Goal: Check status

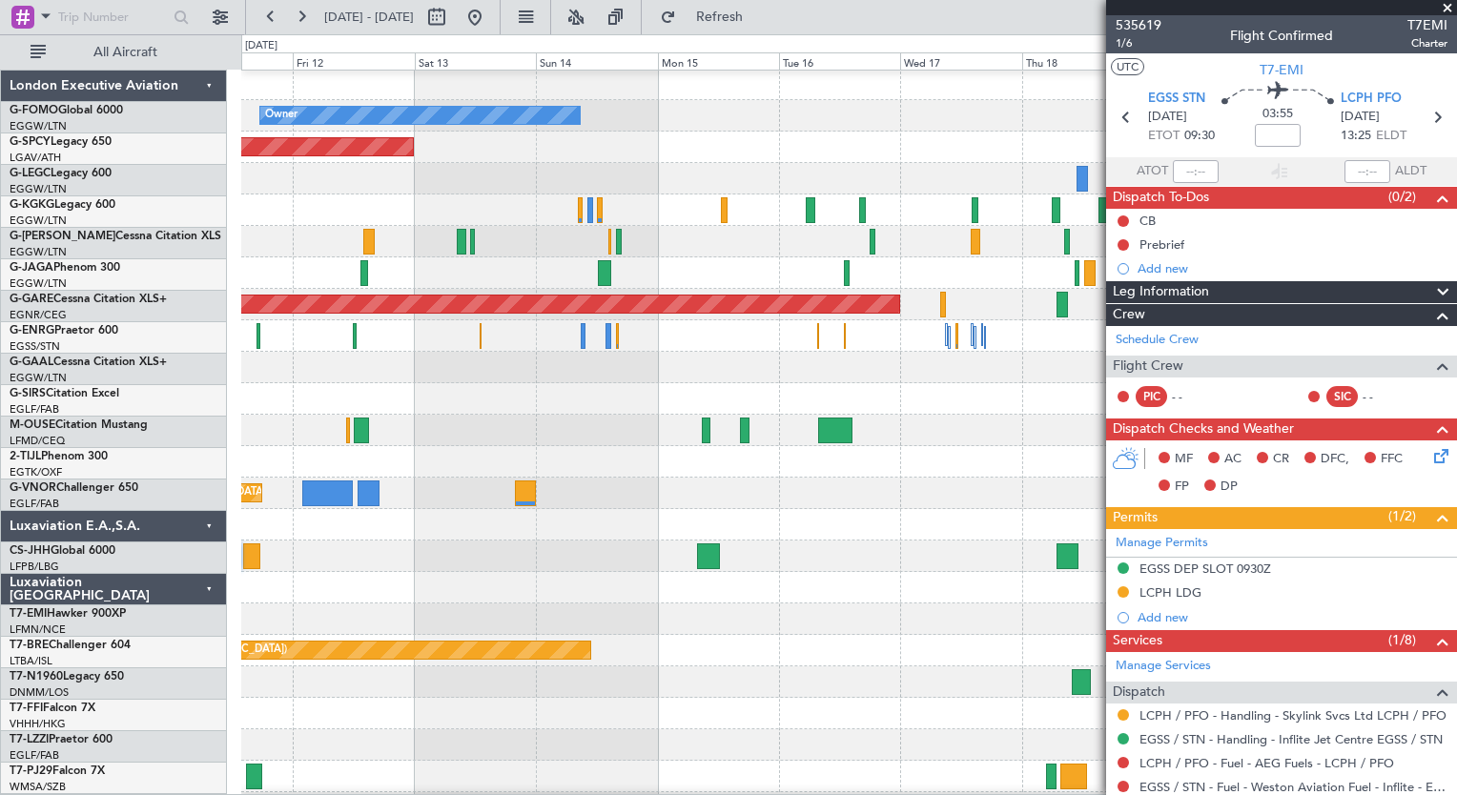
scroll to position [65, 0]
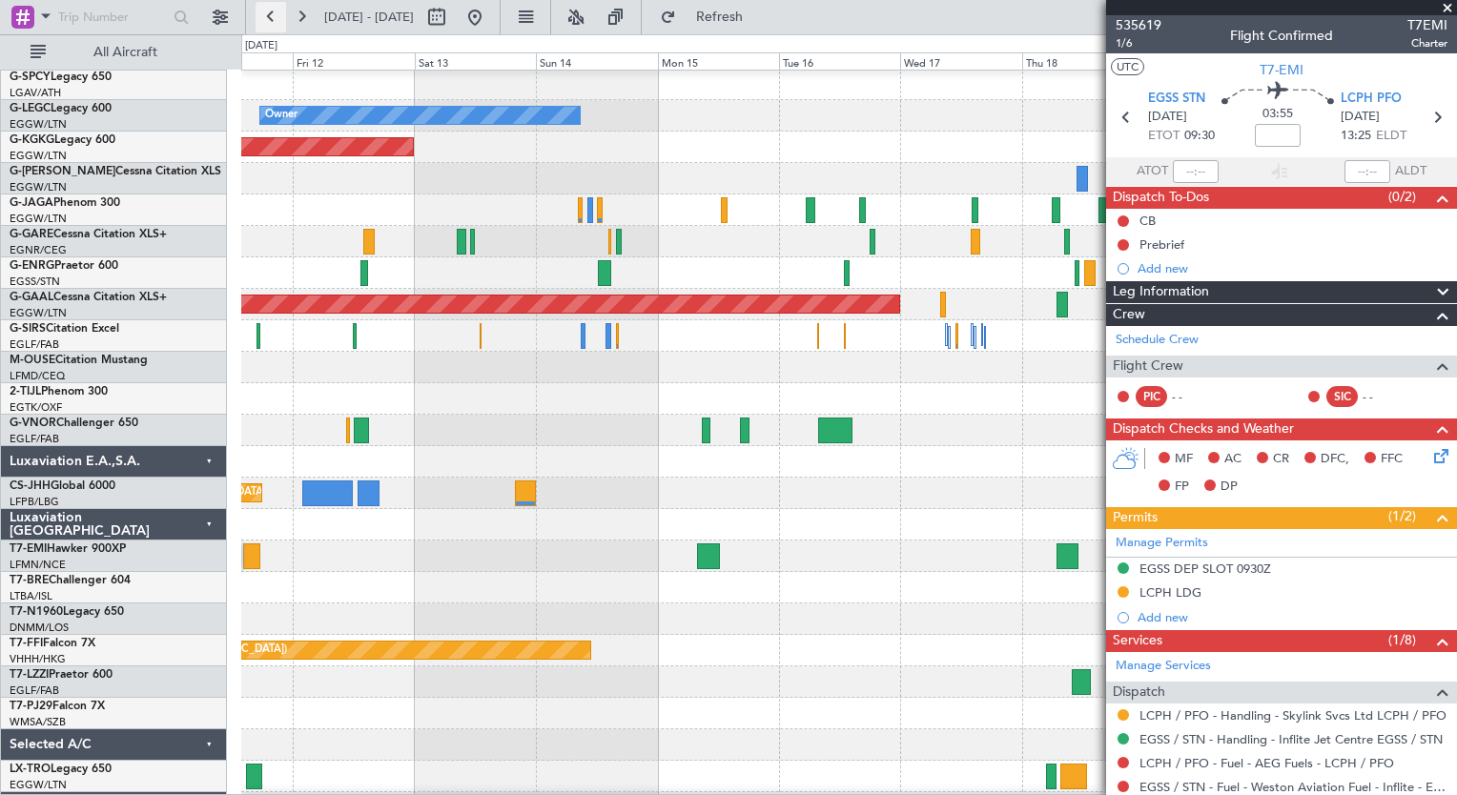
click at [273, 17] on button at bounding box center [271, 17] width 31 height 31
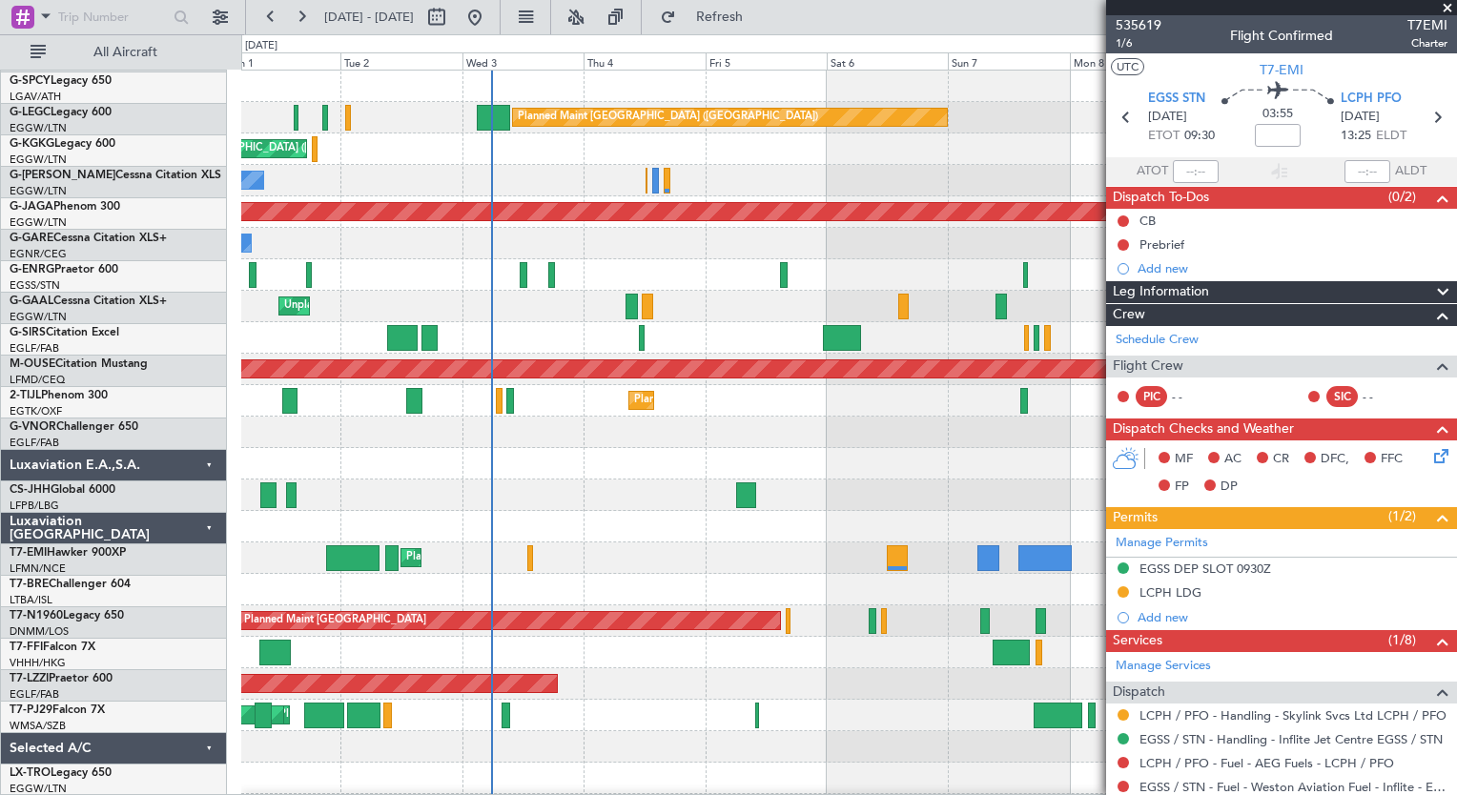
scroll to position [0, 0]
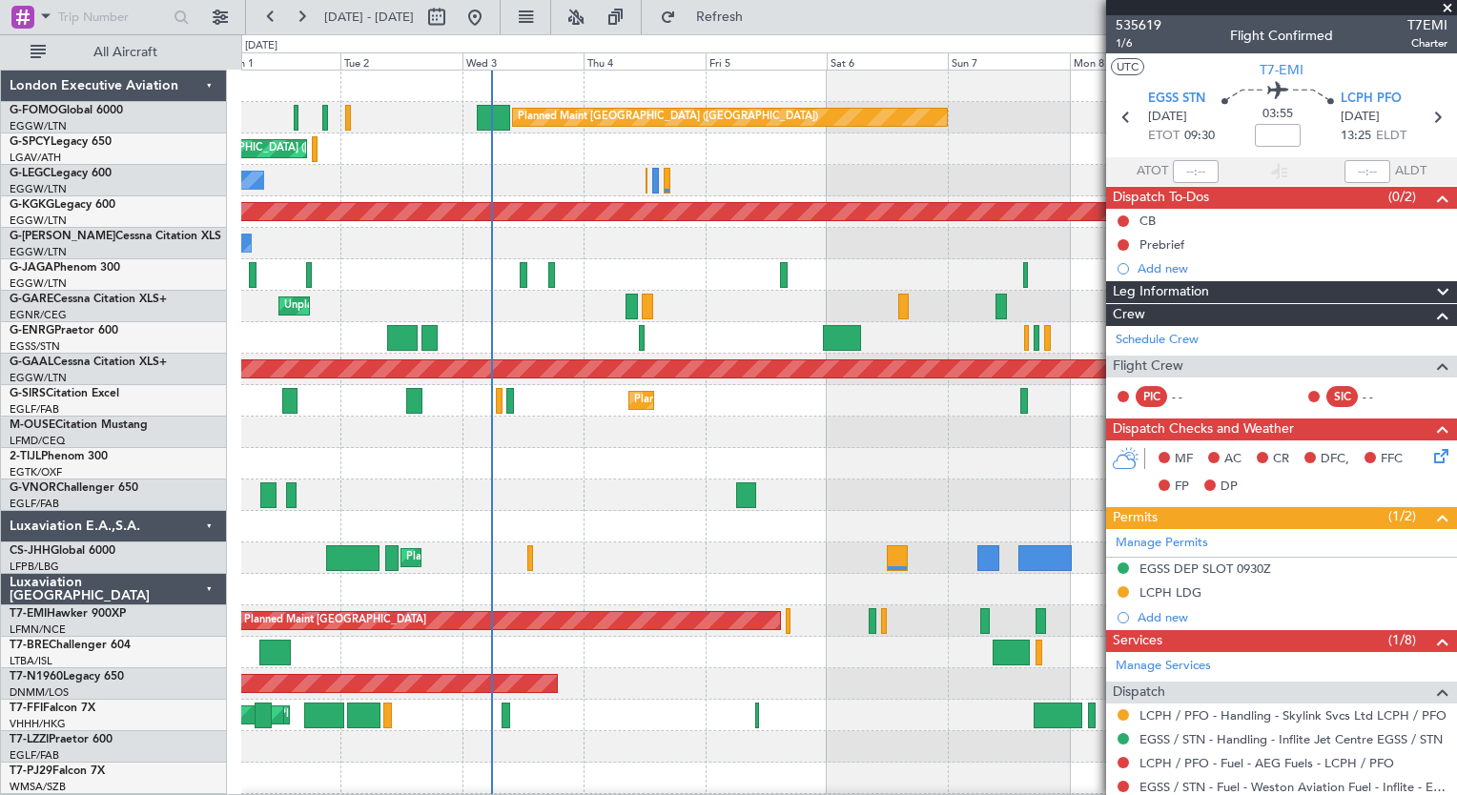
click at [517, 411] on div "Planned Maint [GEOGRAPHIC_DATA] ([GEOGRAPHIC_DATA]) Cleaning [GEOGRAPHIC_DATA] …" at bounding box center [848, 464] width 1215 height 787
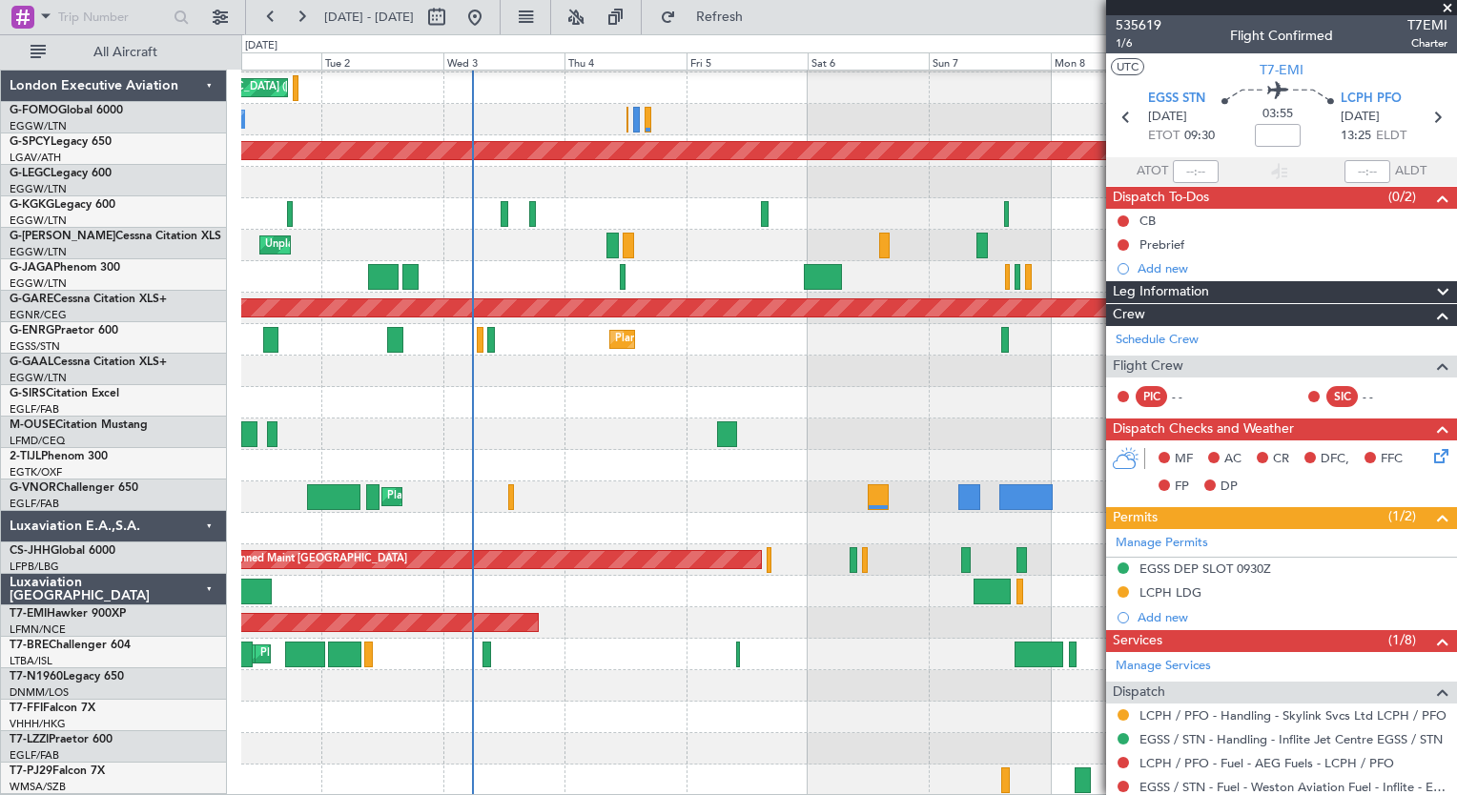
scroll to position [61, 0]
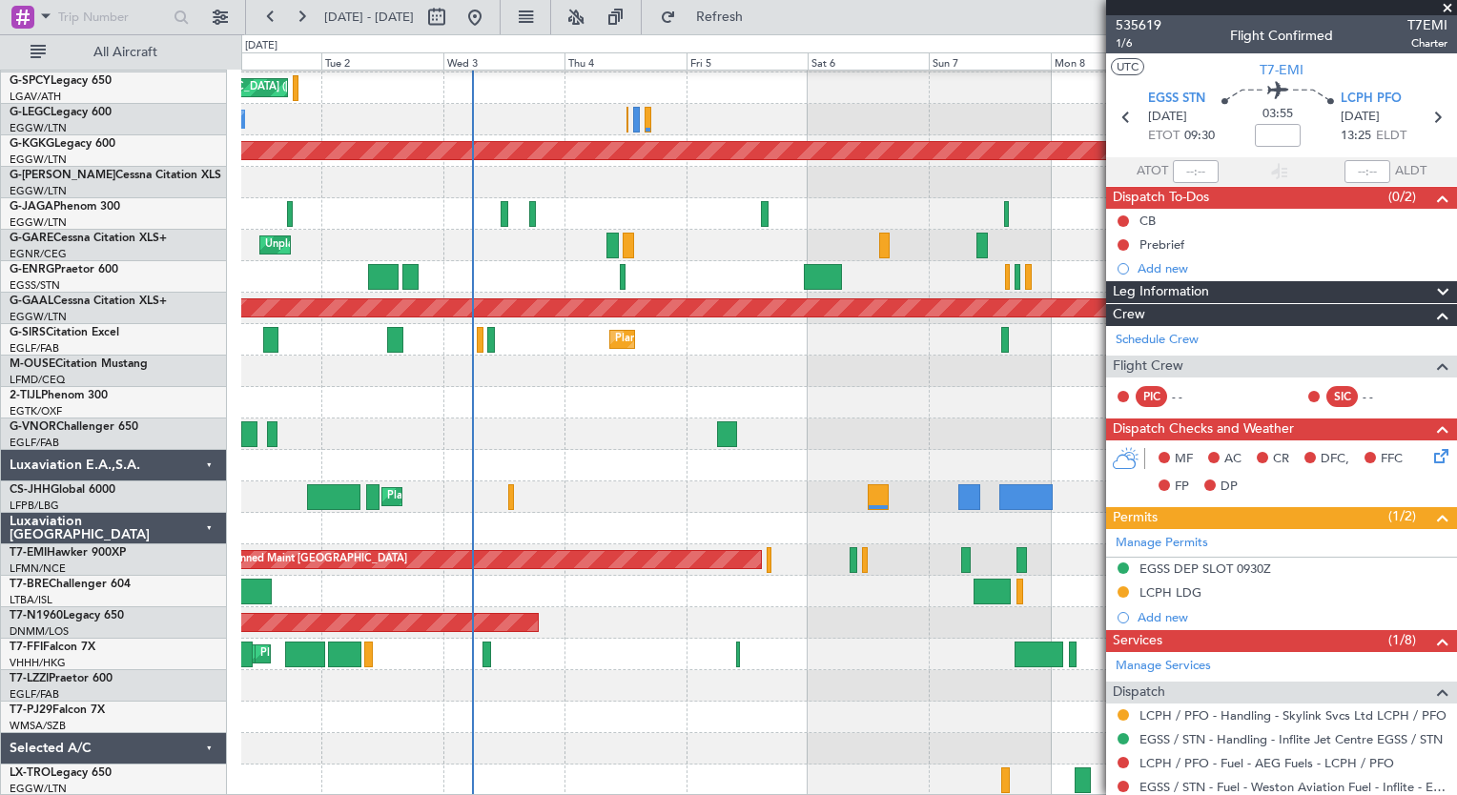
click at [532, 502] on div "Planned Maint [GEOGRAPHIC_DATA] ([GEOGRAPHIC_DATA]) Cleaning [GEOGRAPHIC_DATA] …" at bounding box center [848, 403] width 1215 height 787
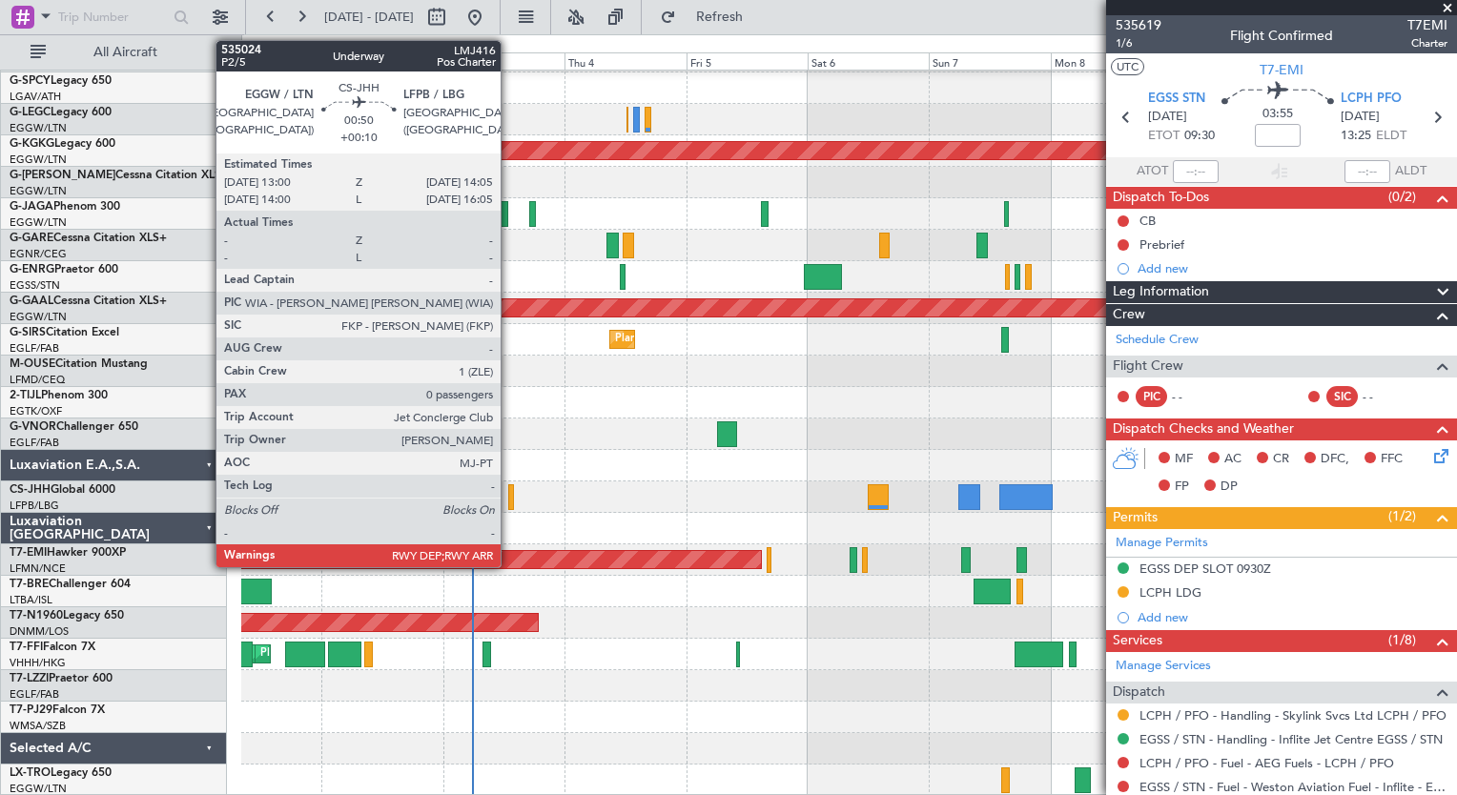
click at [509, 502] on div at bounding box center [511, 497] width 6 height 26
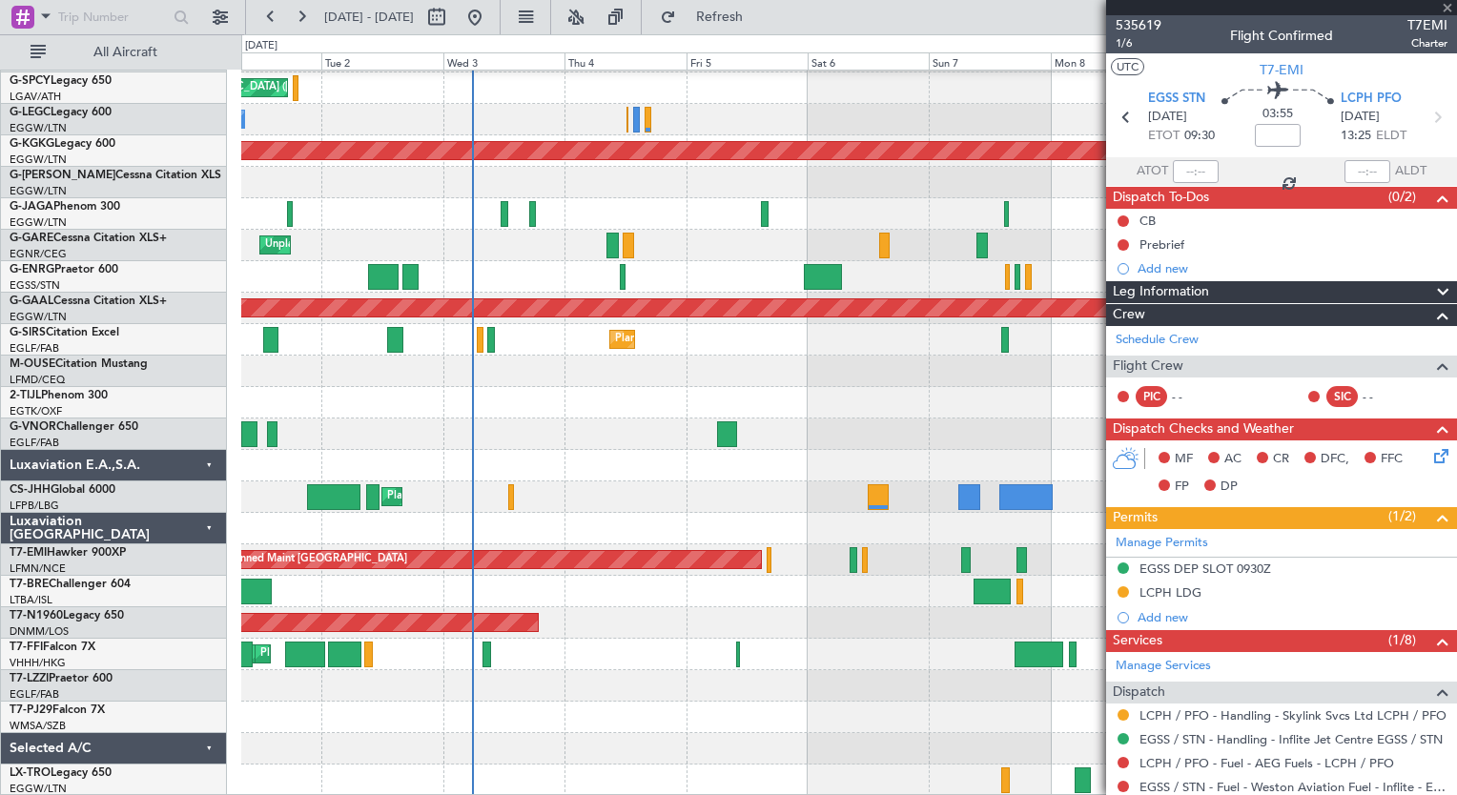
type input "+00:10"
type input "0"
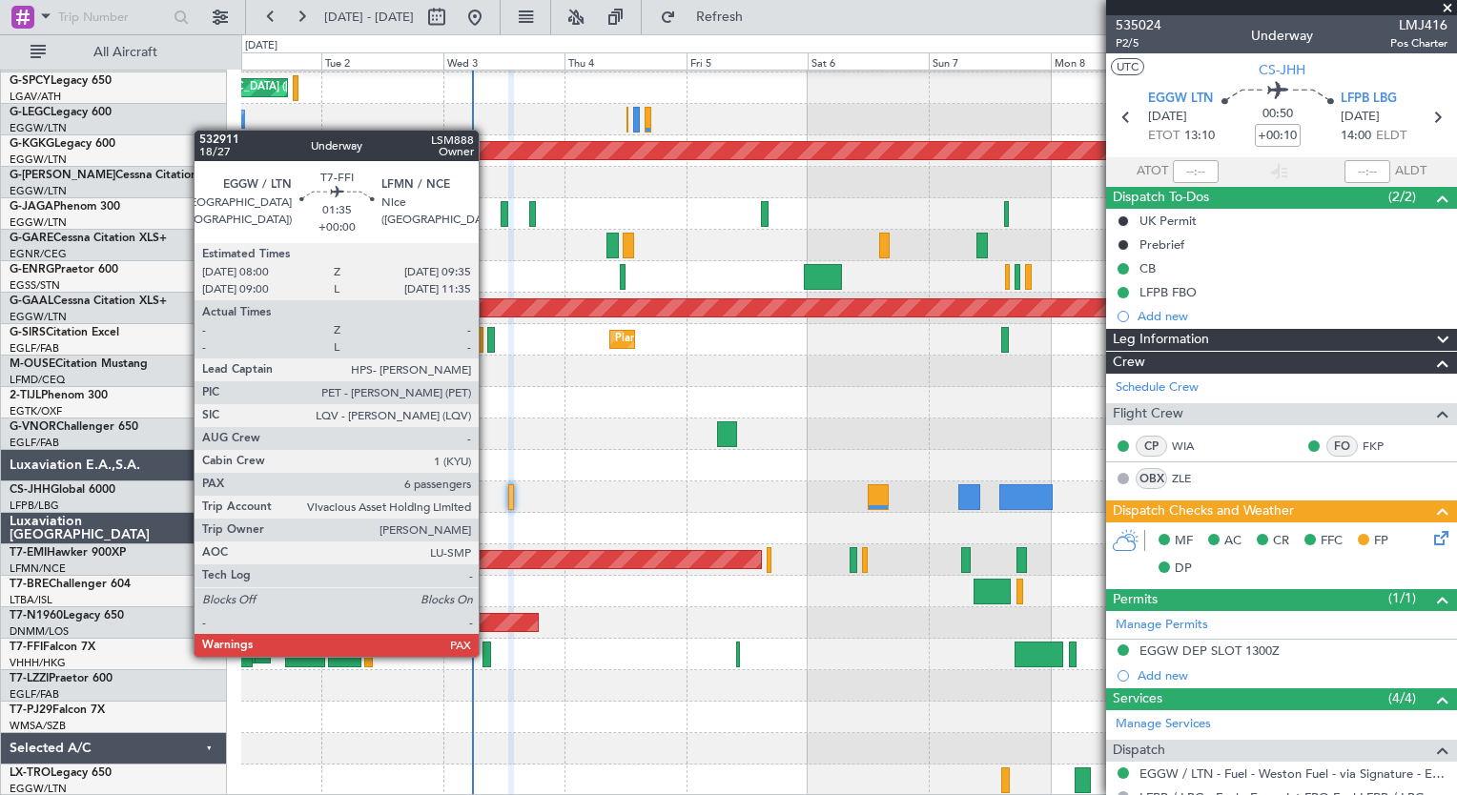
click at [487, 655] on div at bounding box center [486, 655] width 9 height 26
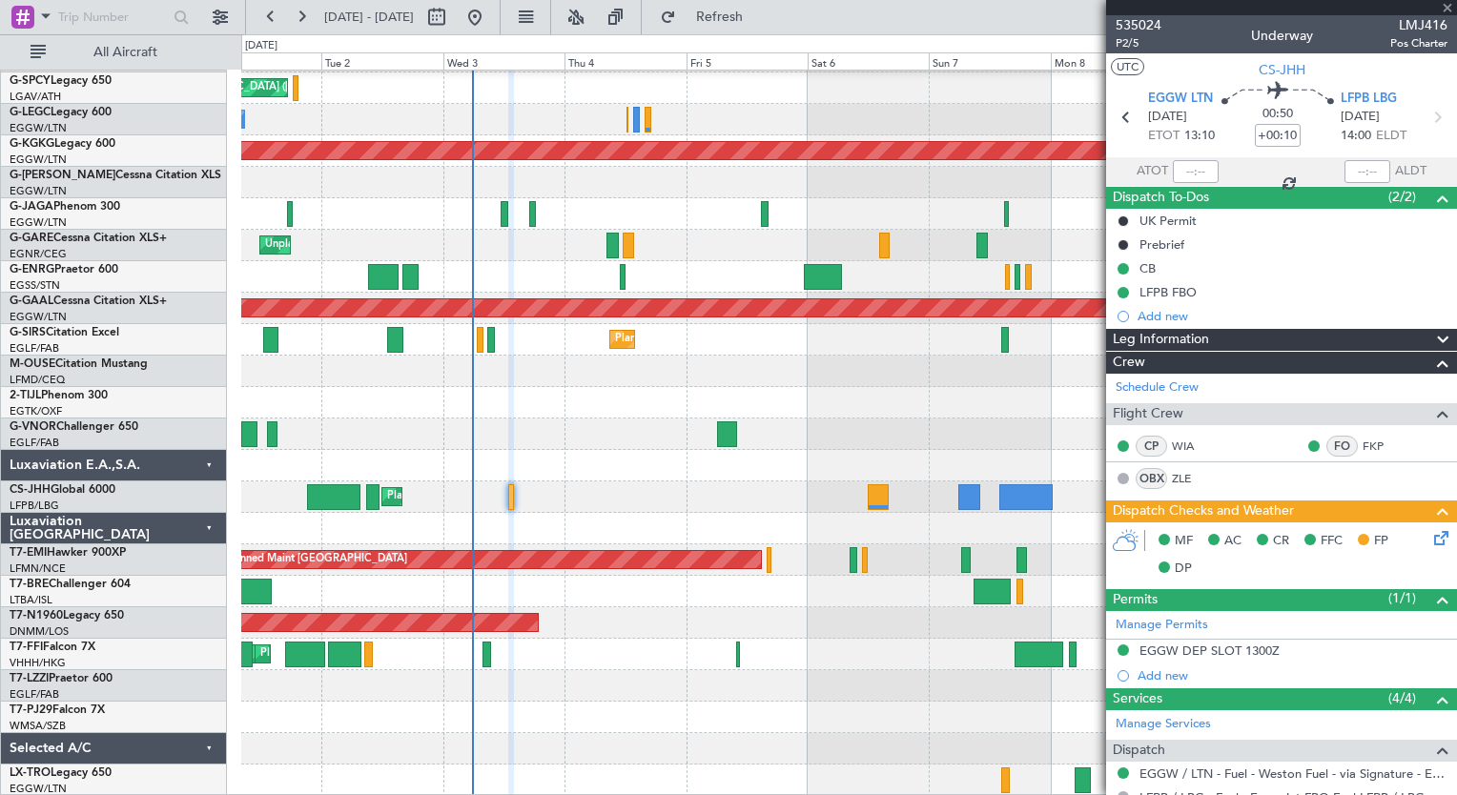
type input "6"
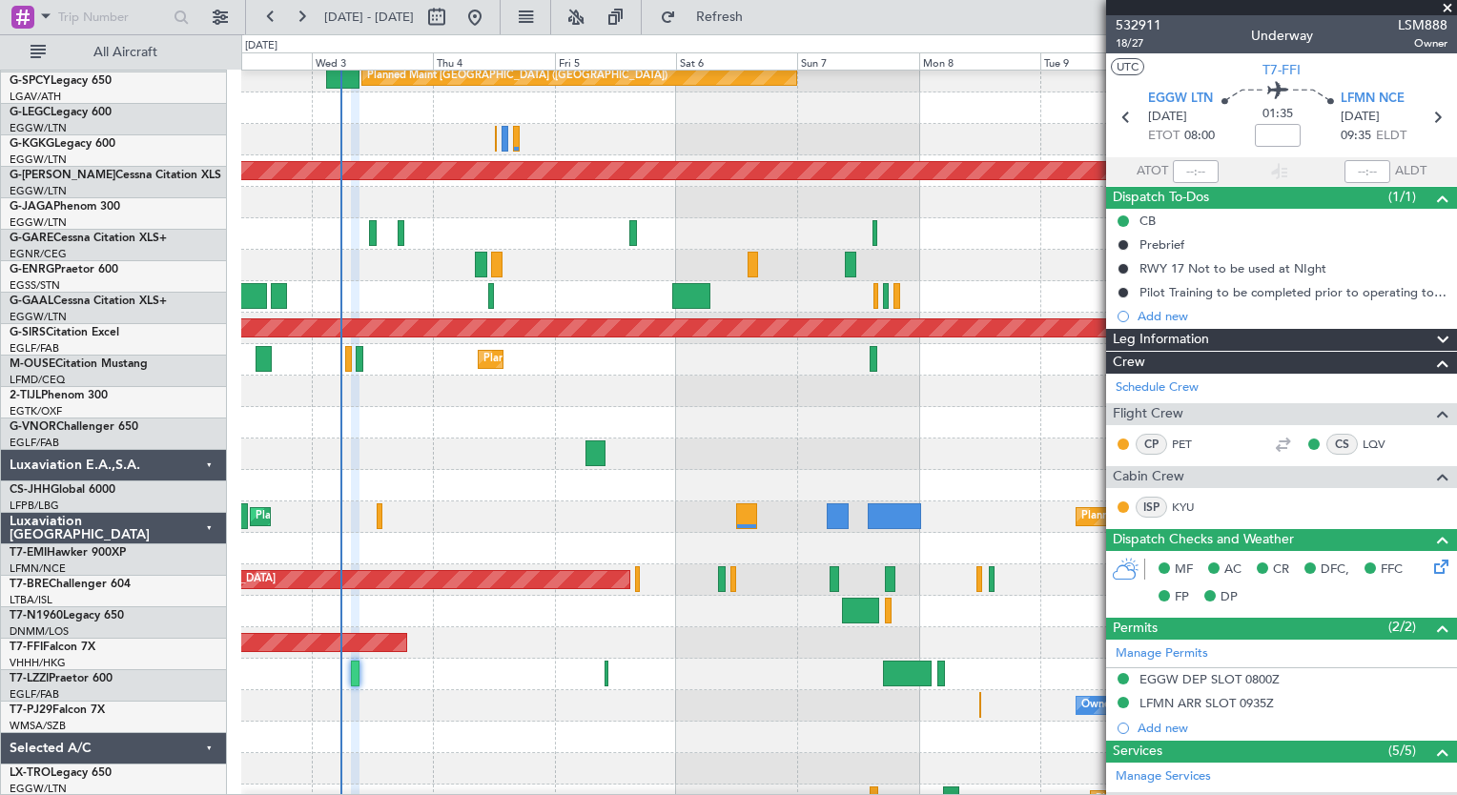
scroll to position [0, 0]
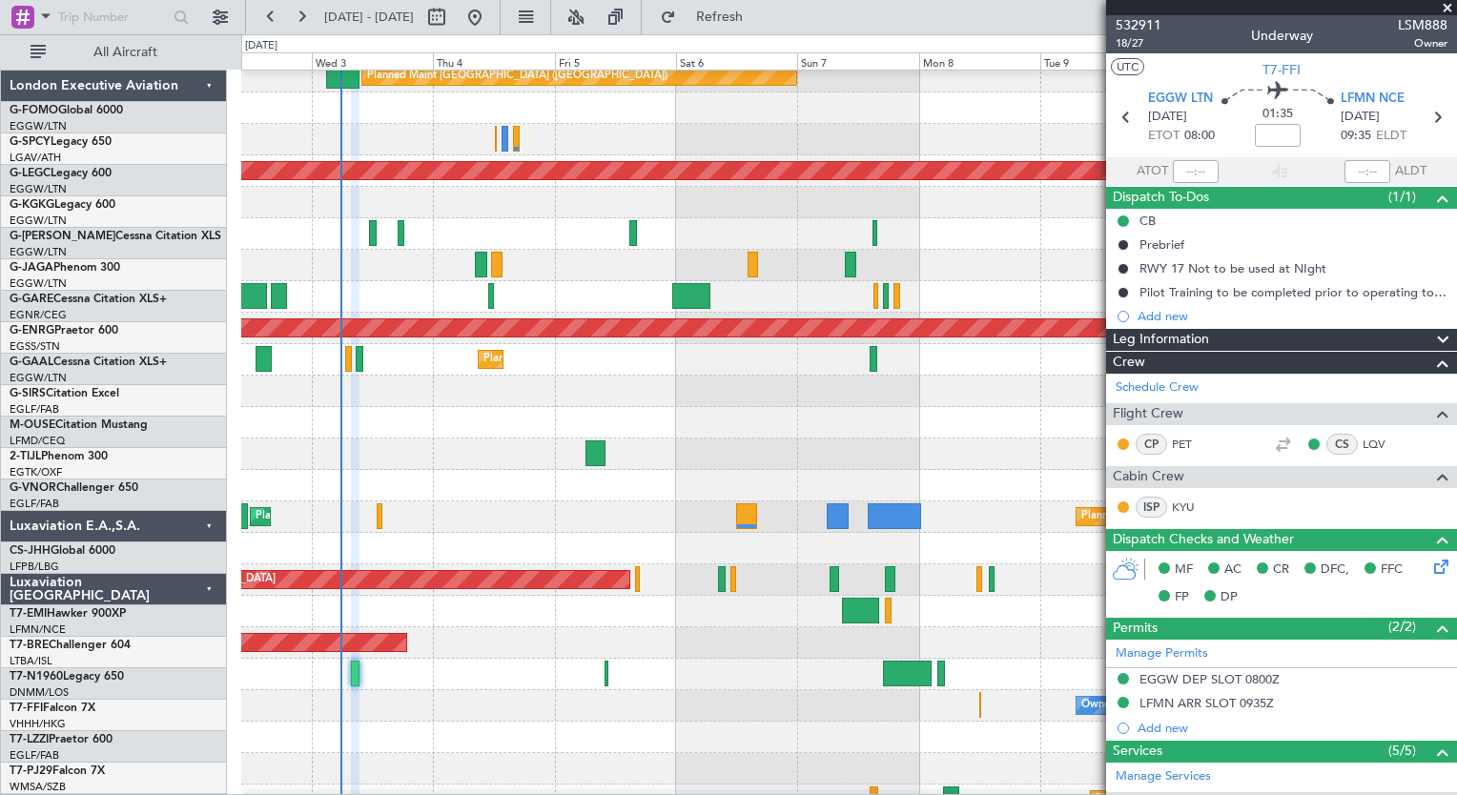
click at [582, 722] on div "Owner" at bounding box center [848, 705] width 1215 height 31
